Goal: Find specific page/section: Find specific page/section

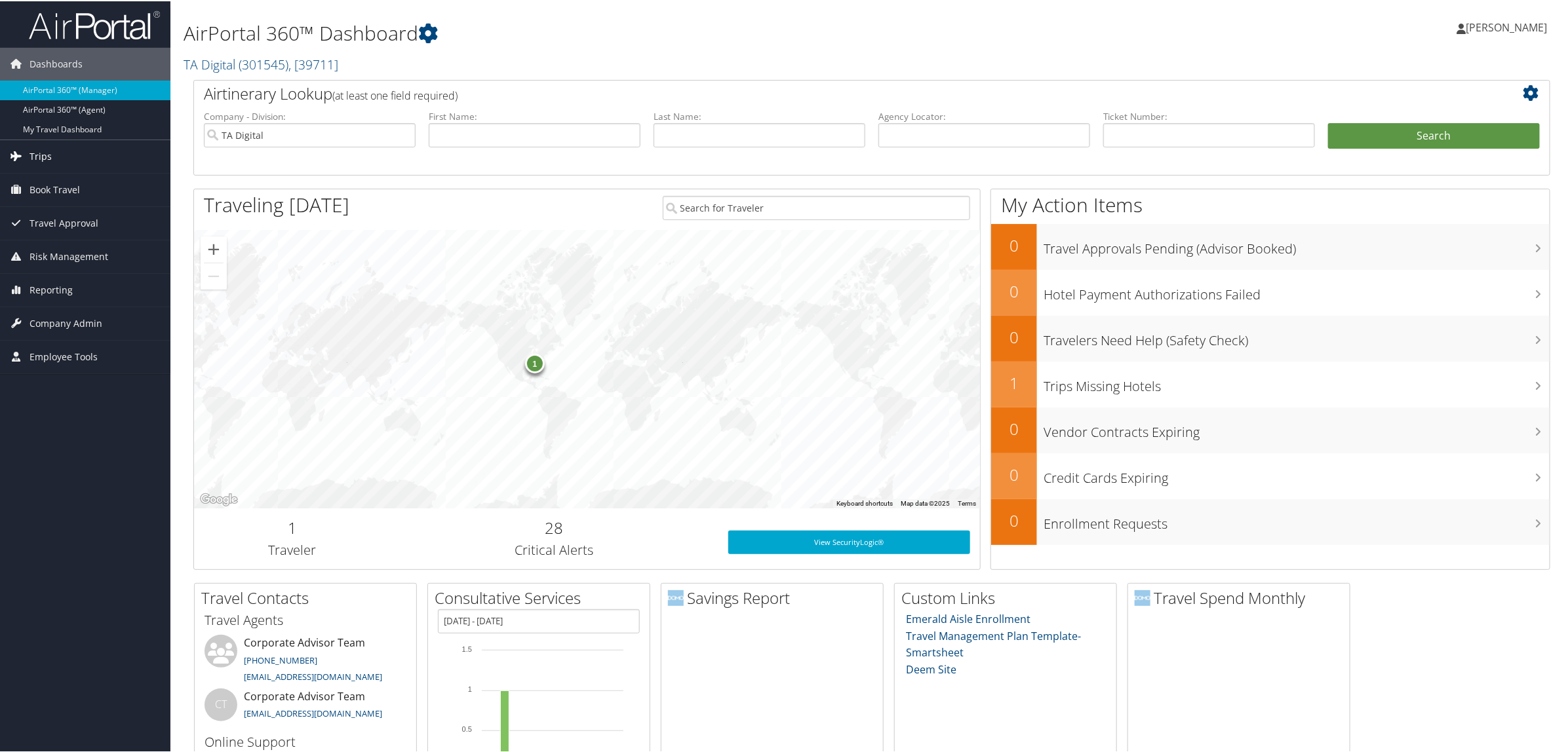
click at [73, 158] on link "Trips" at bounding box center [85, 155] width 170 height 33
click at [74, 184] on link "Airtinerary® Lookup" at bounding box center [85, 181] width 170 height 19
